Goal: Task Accomplishment & Management: Use online tool/utility

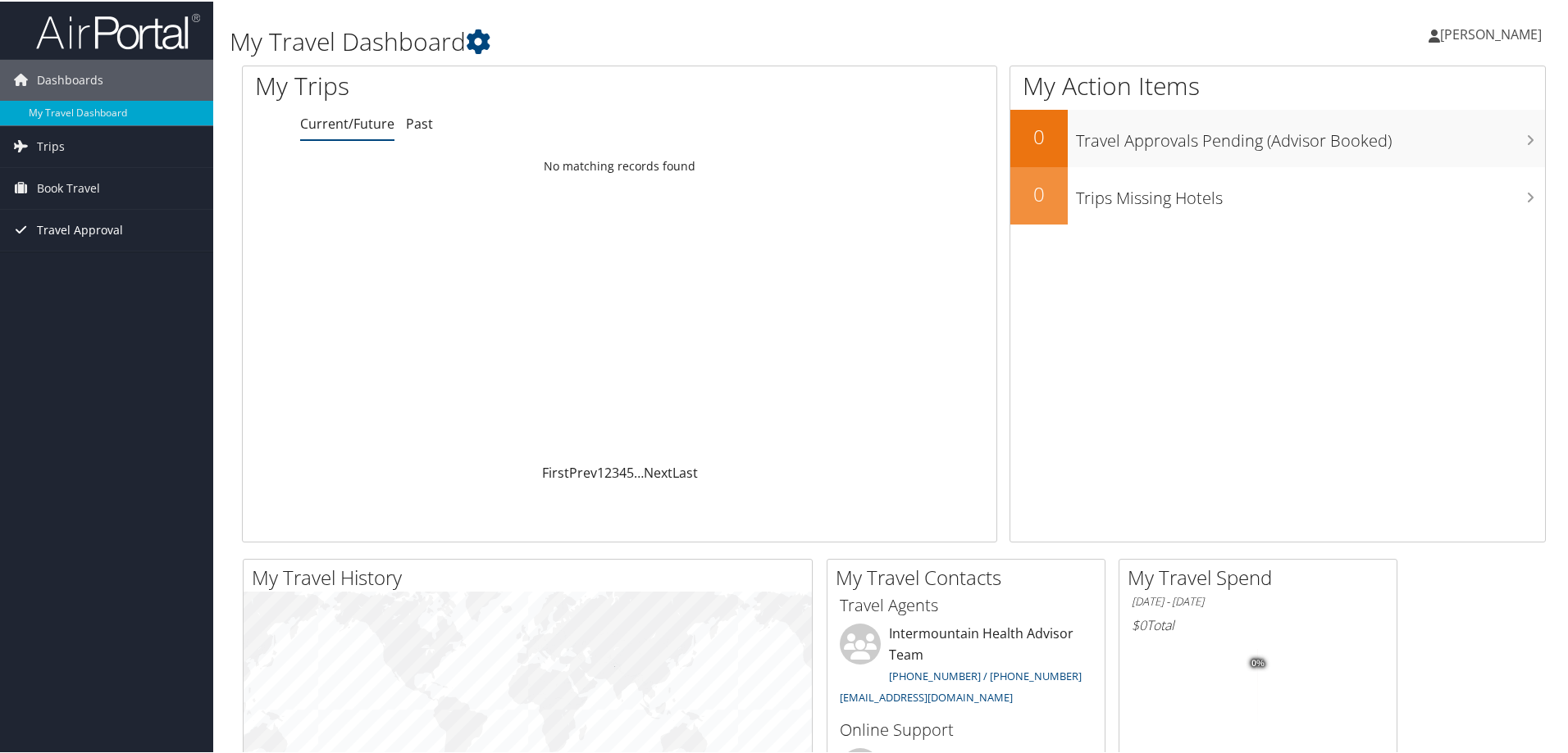
click at [88, 226] on span "Travel Approval" at bounding box center [79, 228] width 86 height 41
click at [96, 261] on link "Pending Trip Approvals" at bounding box center [106, 261] width 214 height 24
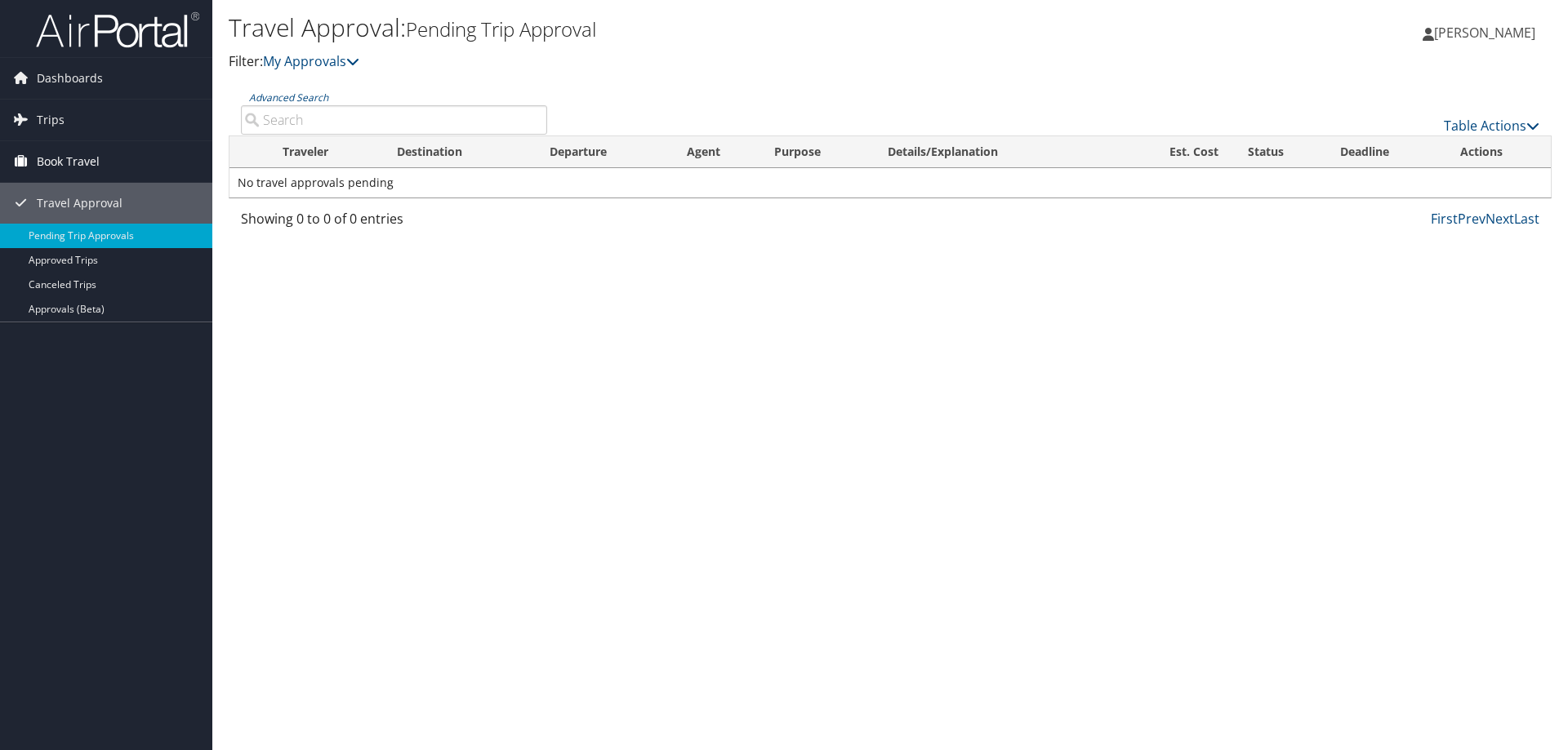
click at [96, 158] on span "Book Travel" at bounding box center [67, 162] width 63 height 40
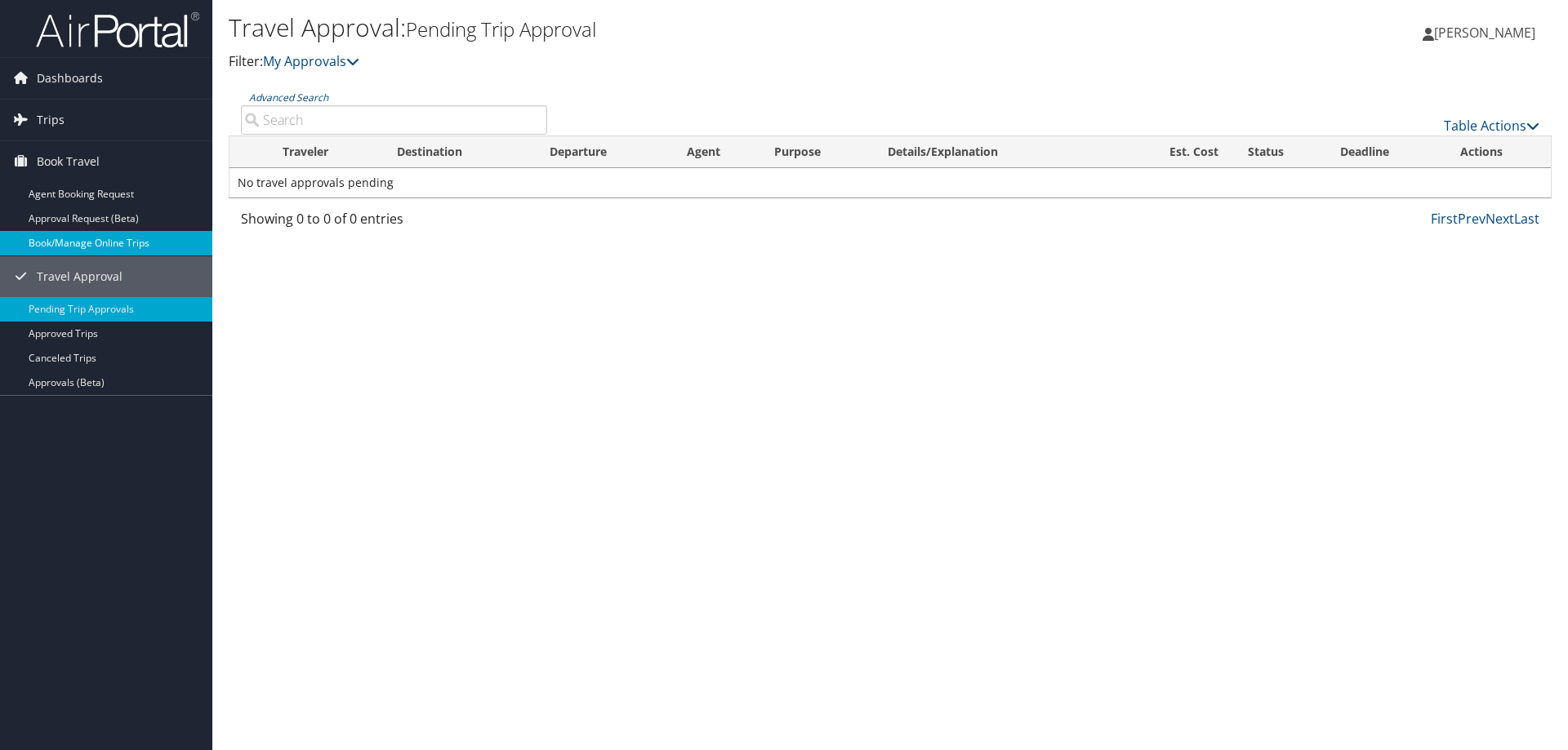
click at [148, 236] on link "Book/Manage Online Trips" at bounding box center [106, 243] width 213 height 24
